Goal: Find specific page/section: Find specific page/section

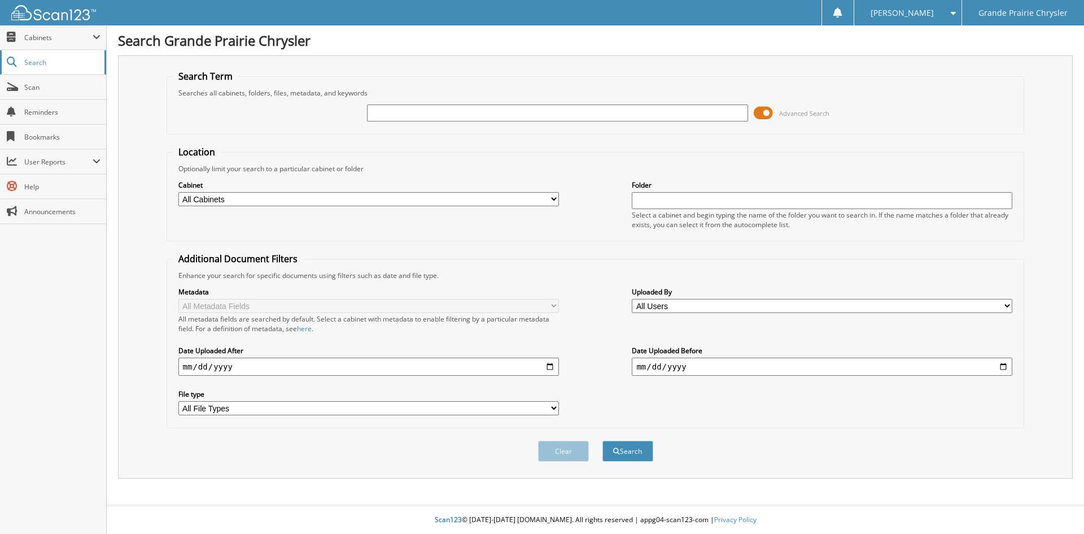
click at [75, 64] on span "Search" at bounding box center [61, 63] width 75 height 10
click at [446, 114] on input "text" at bounding box center [557, 112] width 381 height 17
click at [41, 90] on span "Scan" at bounding box center [62, 87] width 76 height 10
click at [8, 69] on link "Search" at bounding box center [53, 62] width 106 height 24
click at [75, 25] on span "Cabinets" at bounding box center [53, 37] width 106 height 24
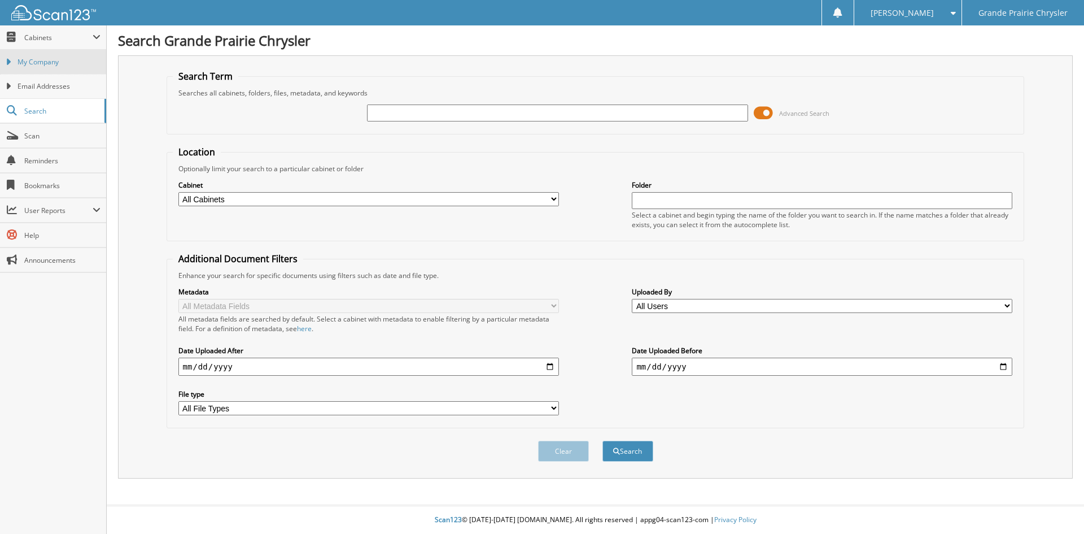
click at [58, 58] on span "My Company" at bounding box center [59, 62] width 83 height 10
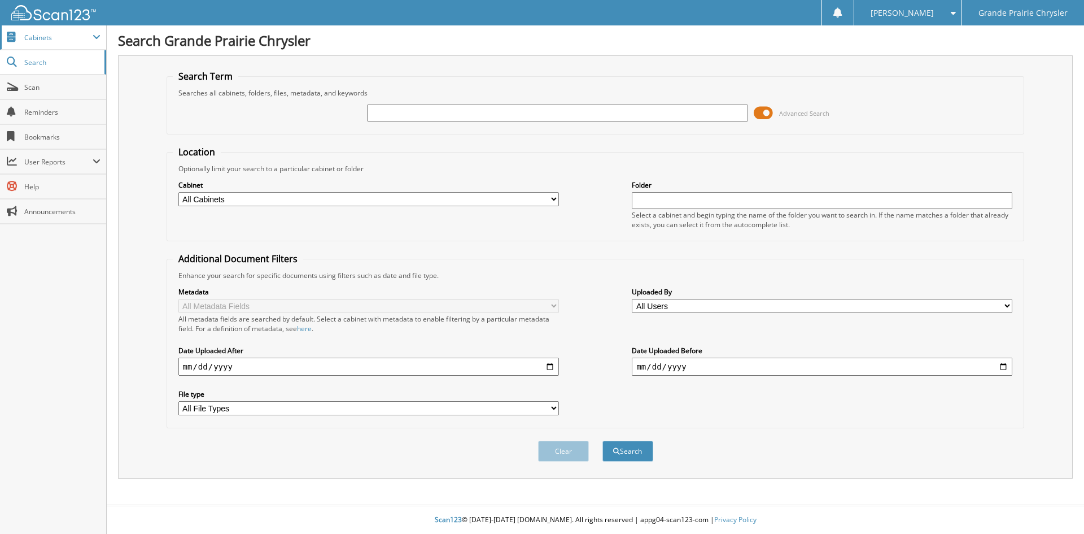
click at [77, 38] on span "Cabinets" at bounding box center [58, 38] width 68 height 10
click at [66, 33] on span "Cabinets" at bounding box center [58, 38] width 68 height 10
click at [98, 38] on span at bounding box center [97, 37] width 8 height 9
click at [62, 35] on span "Cabinets" at bounding box center [58, 38] width 68 height 10
click at [46, 59] on span "Search" at bounding box center [61, 63] width 75 height 10
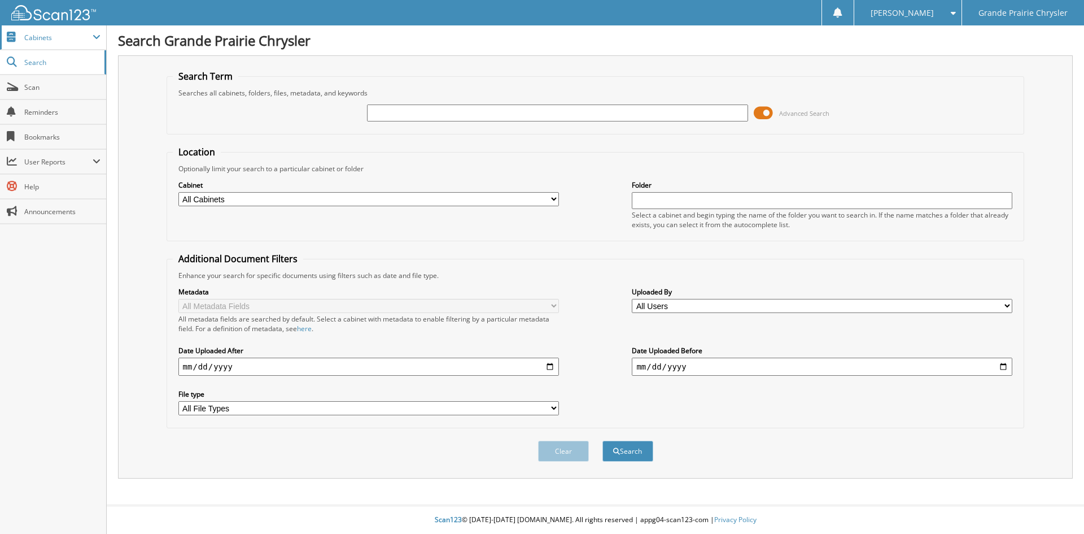
click at [77, 39] on span "Cabinets" at bounding box center [58, 38] width 68 height 10
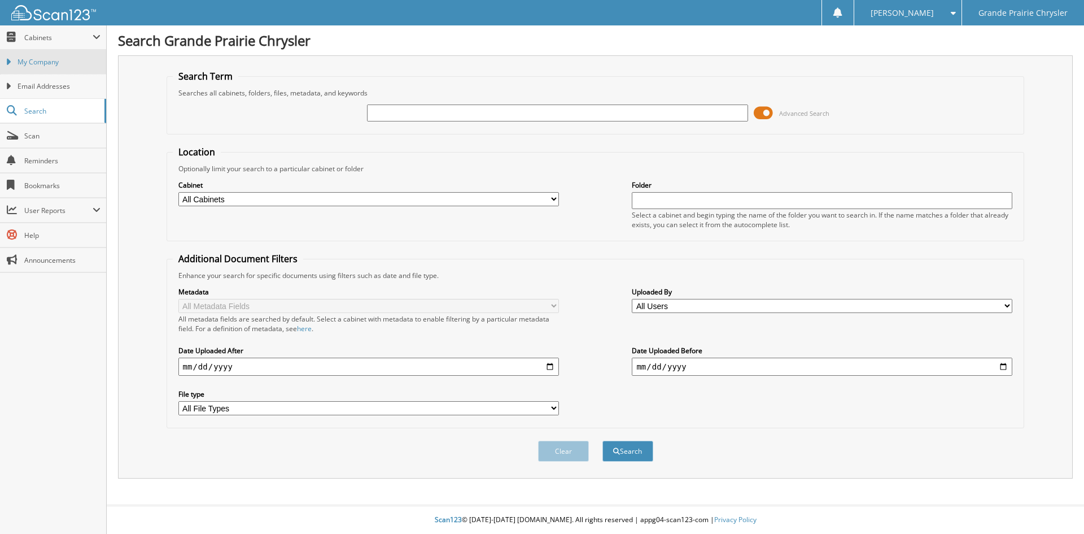
click at [73, 56] on link "My Company" at bounding box center [53, 62] width 106 height 24
